Goal: Complete application form

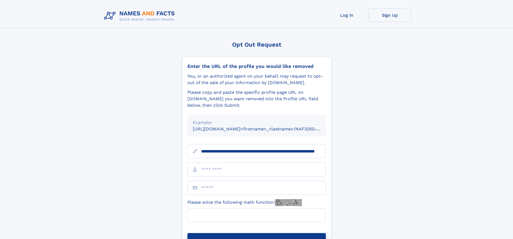
scroll to position [0, 48]
type input "**********"
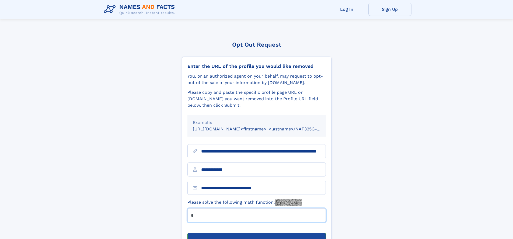
type input "*"
click at [256, 233] on button "Submit Opt Out Request" at bounding box center [256, 241] width 138 height 17
